Goal: Information Seeking & Learning: Find specific fact

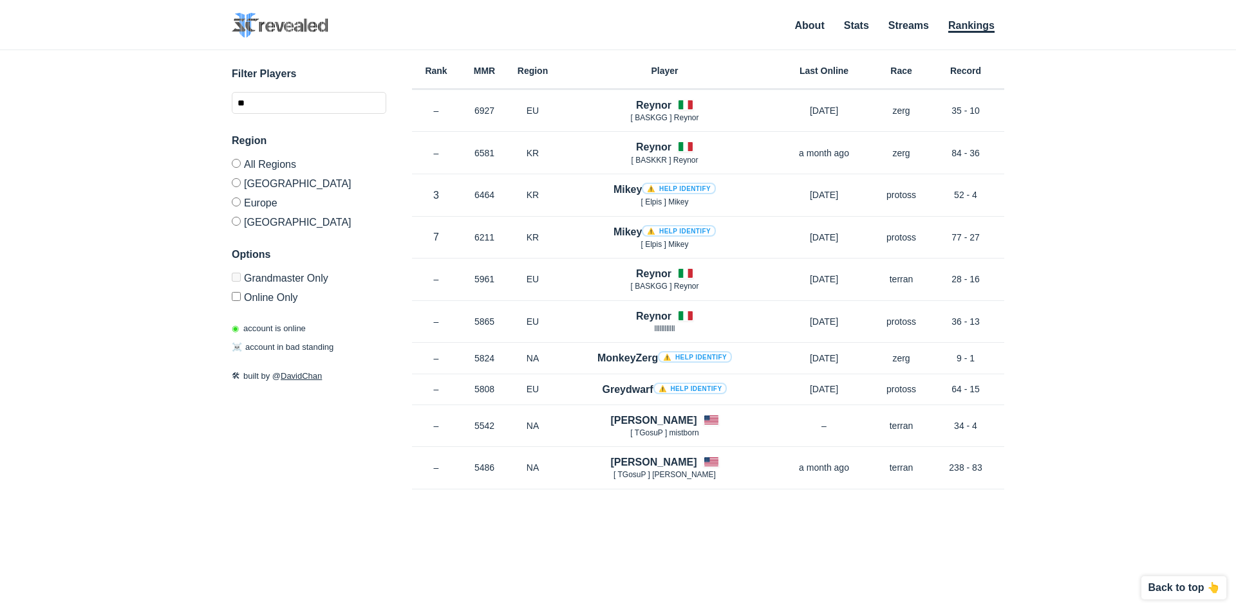
type input "*"
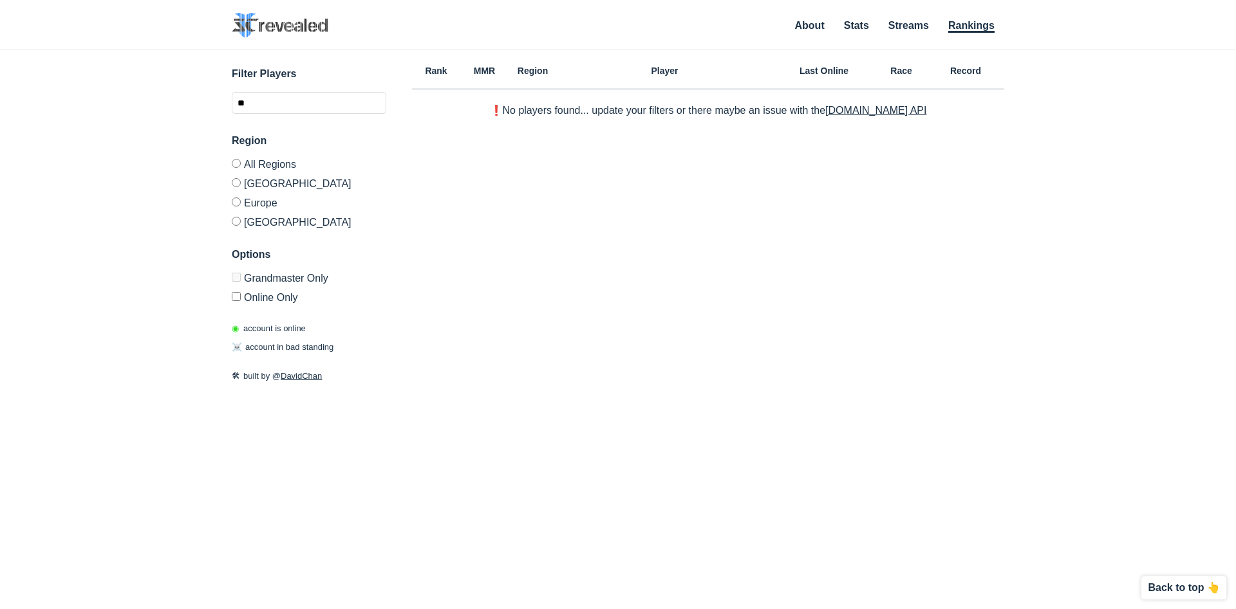
type input "*"
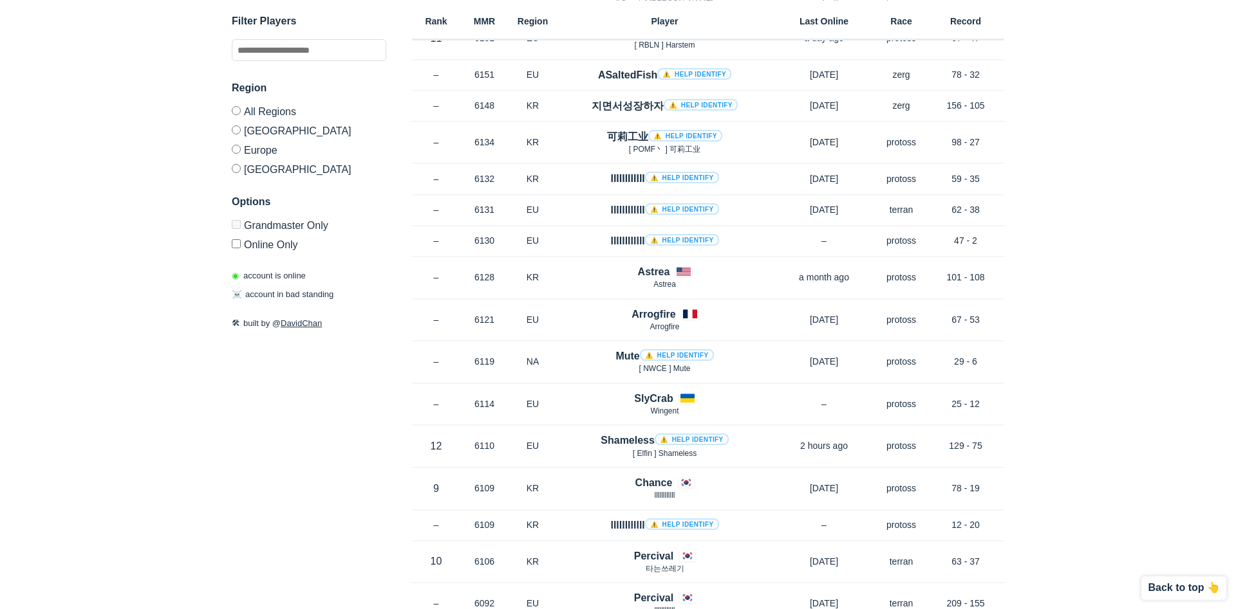
scroll to position [3873, 0]
